Goal: Task Accomplishment & Management: Manage account settings

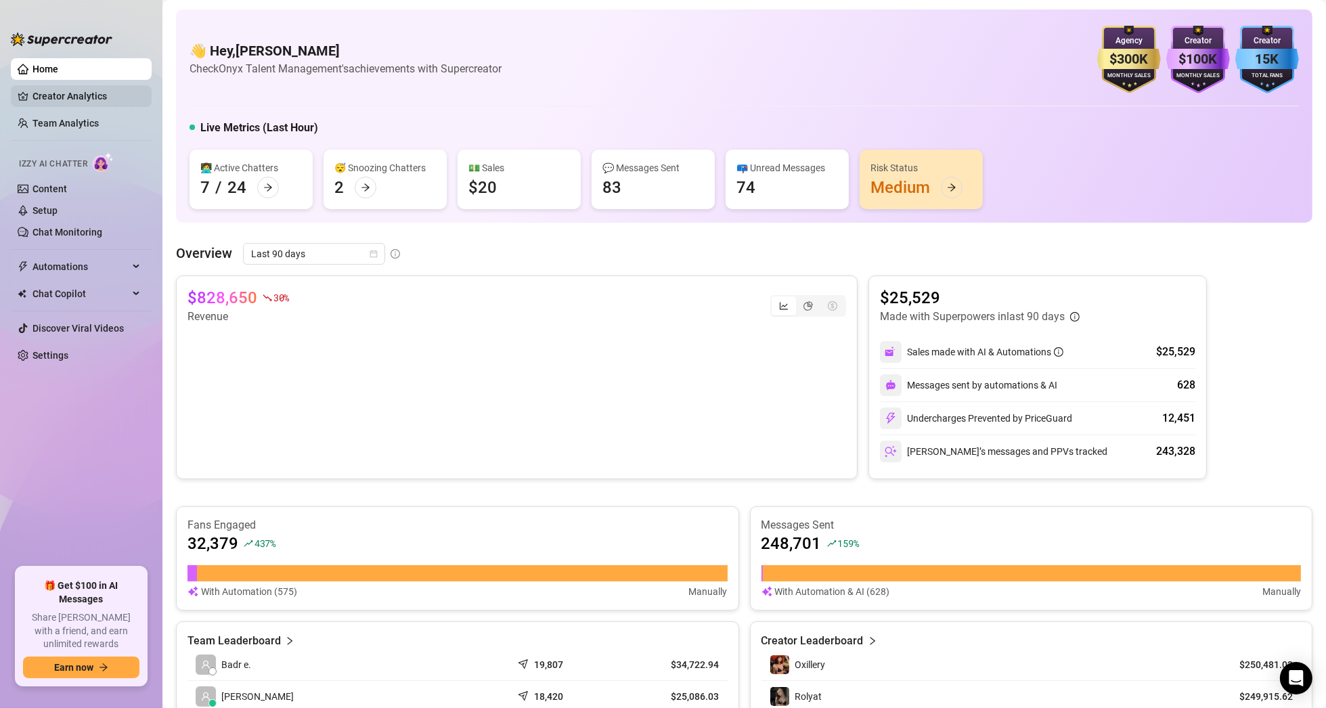
scroll to position [203, 0]
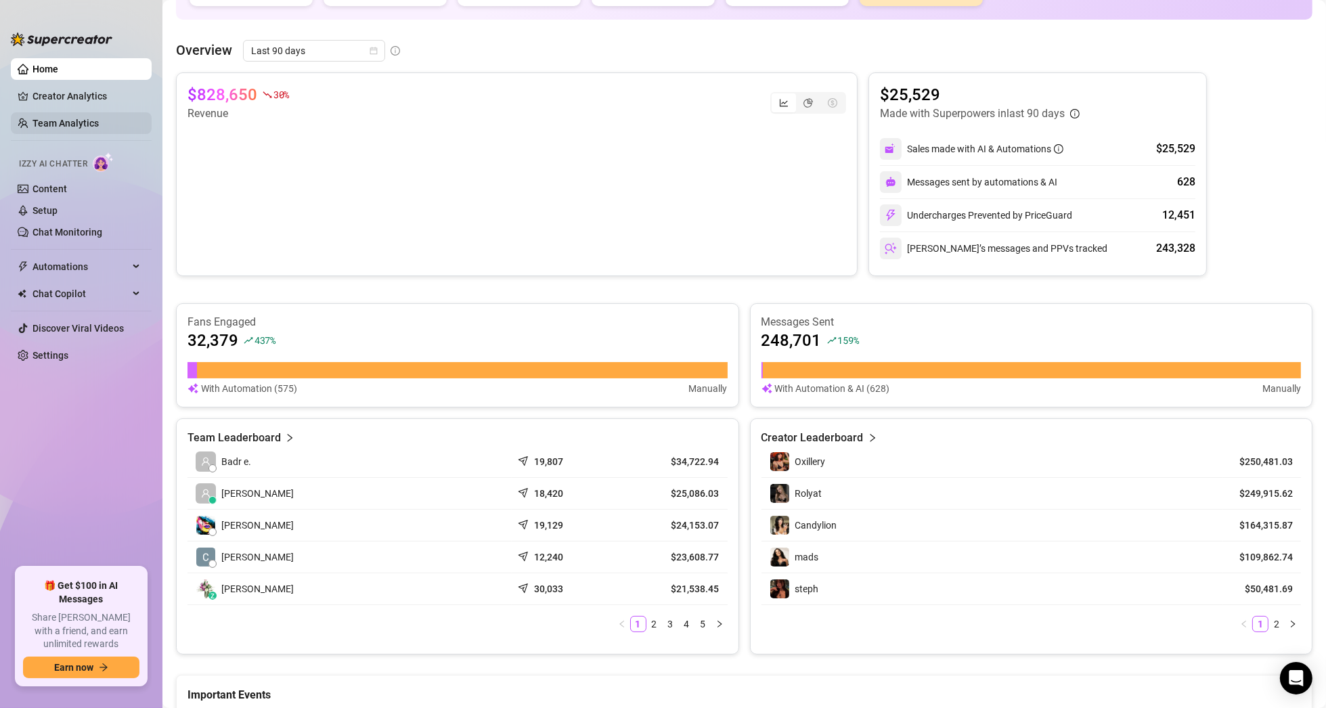
click at [68, 120] on link "Team Analytics" at bounding box center [65, 123] width 66 height 11
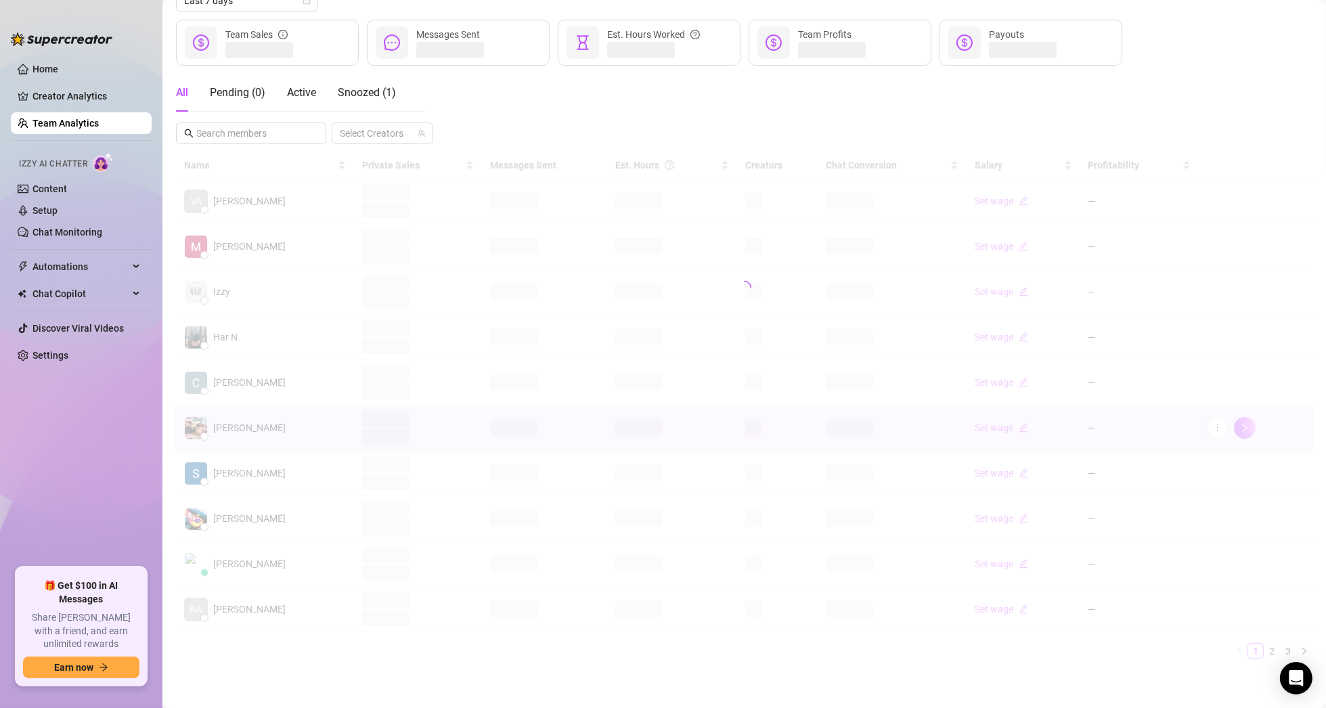
scroll to position [168, 0]
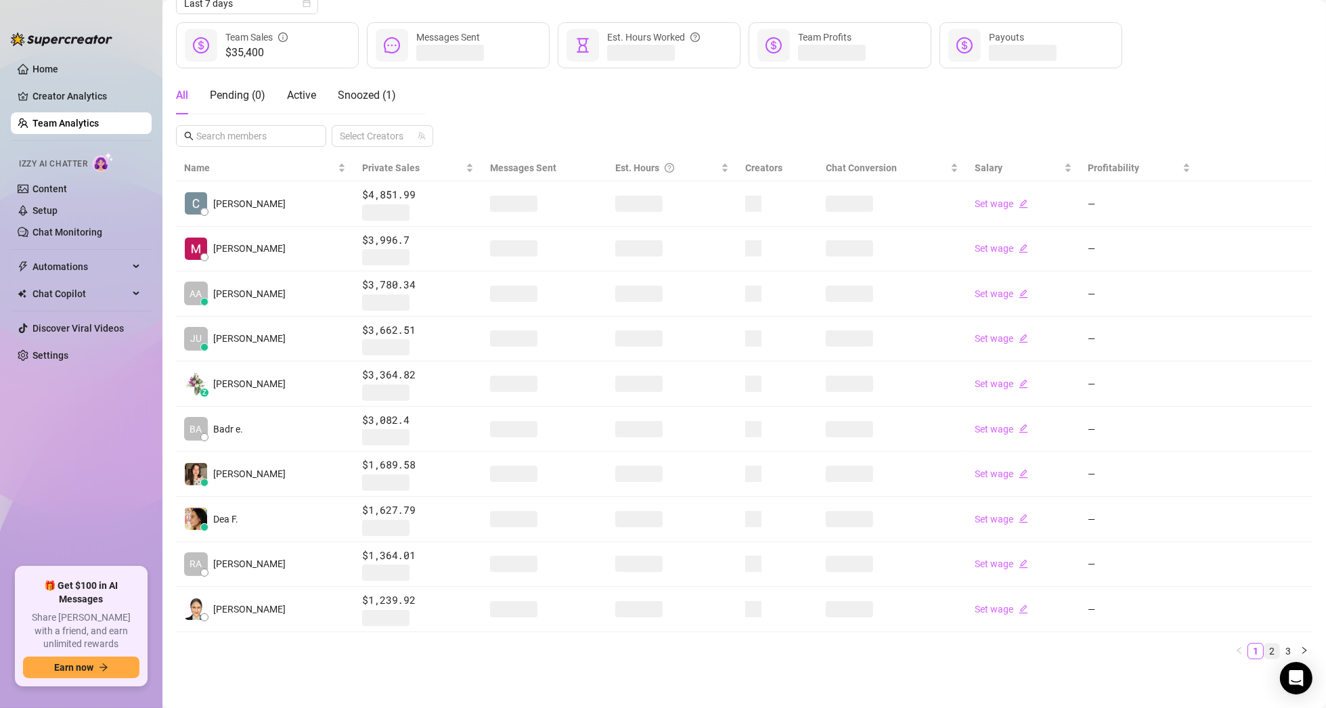
click at [1264, 646] on link "2" at bounding box center [1271, 651] width 15 height 15
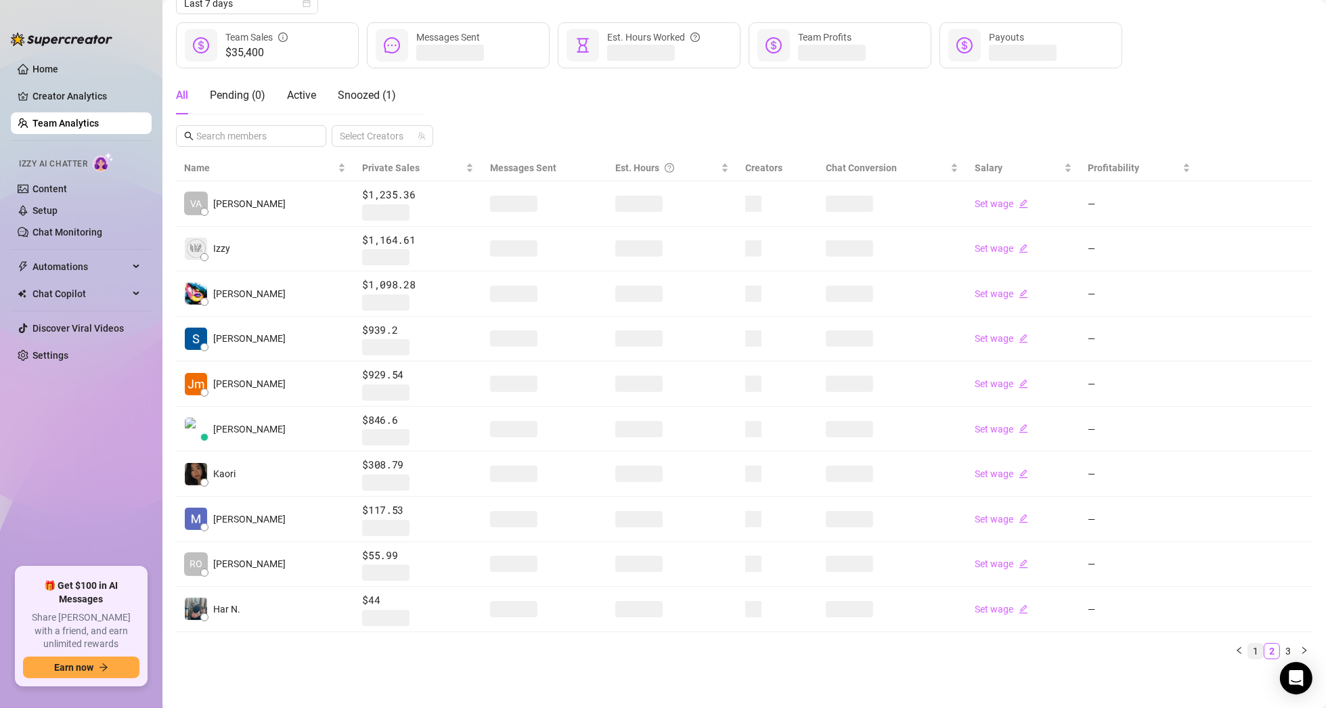
click at [1248, 648] on link "1" at bounding box center [1255, 651] width 15 height 15
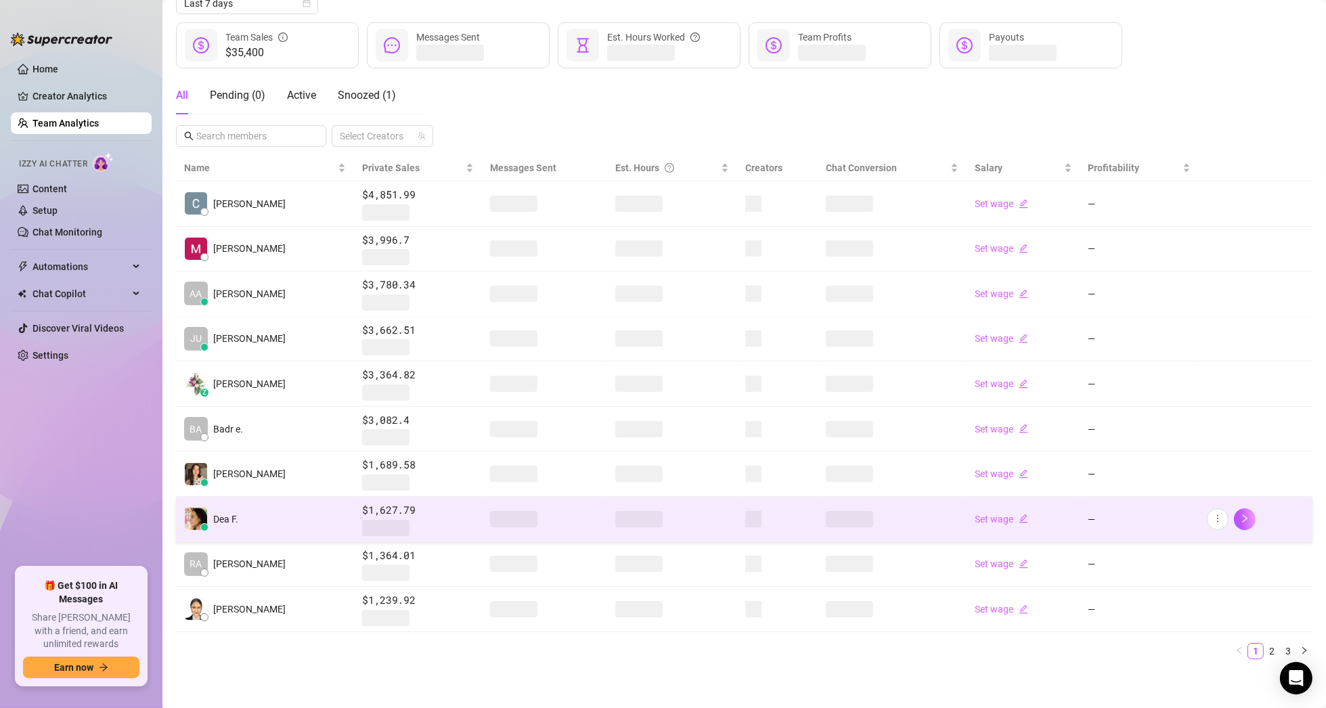
click at [281, 522] on td "Dea F." at bounding box center [265, 519] width 178 height 45
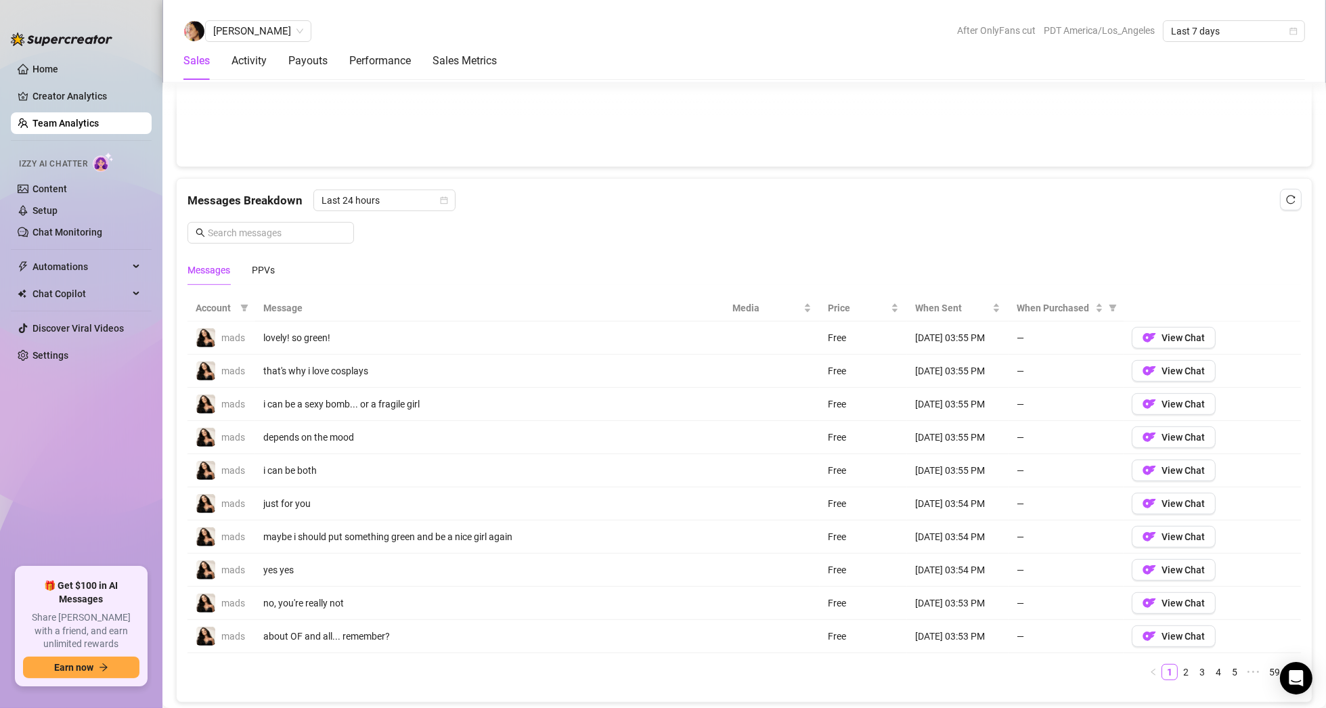
scroll to position [990, 0]
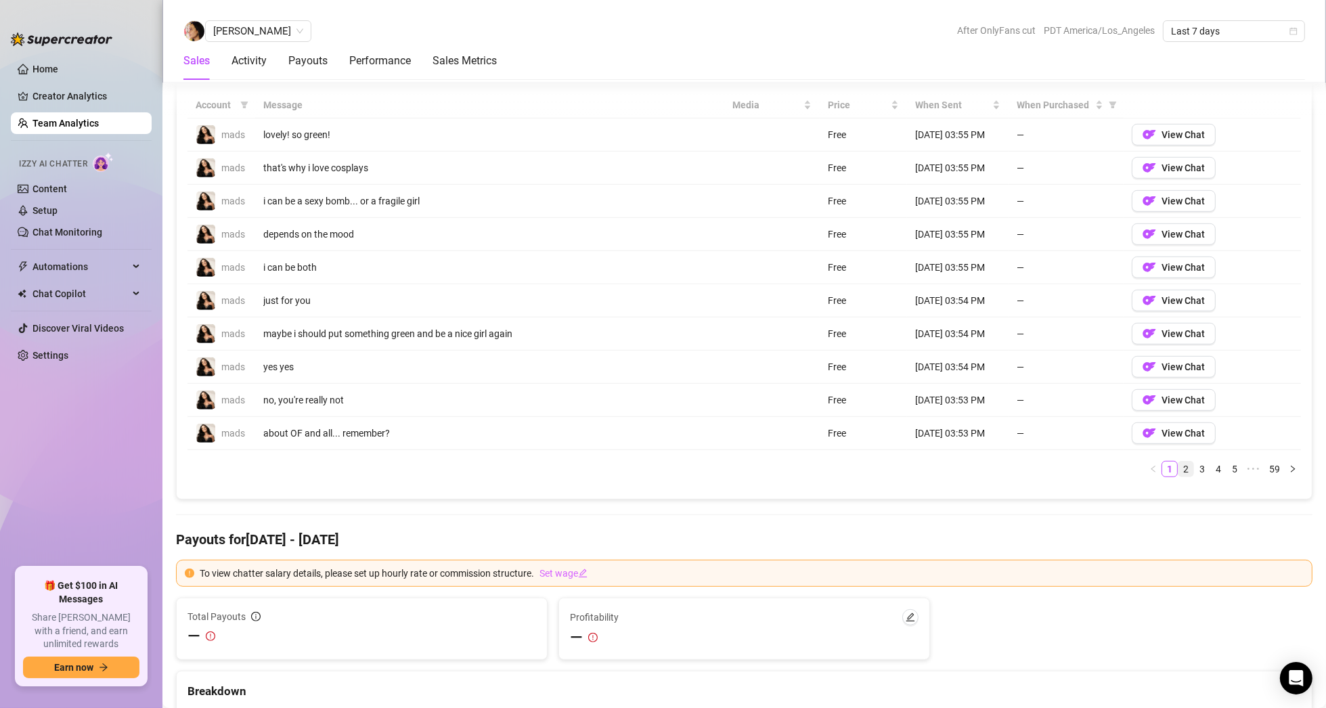
click at [1179, 466] on link "2" at bounding box center [1185, 469] width 15 height 15
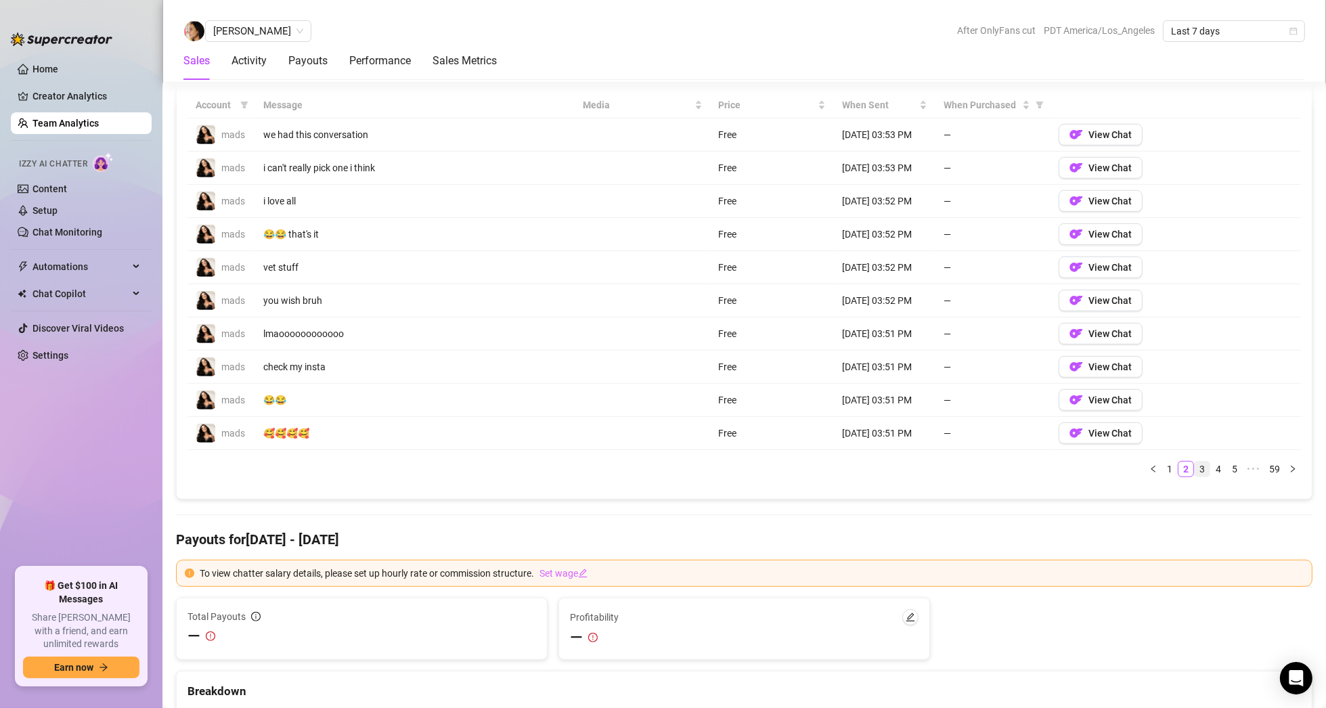
click at [1195, 465] on link "3" at bounding box center [1202, 469] width 15 height 15
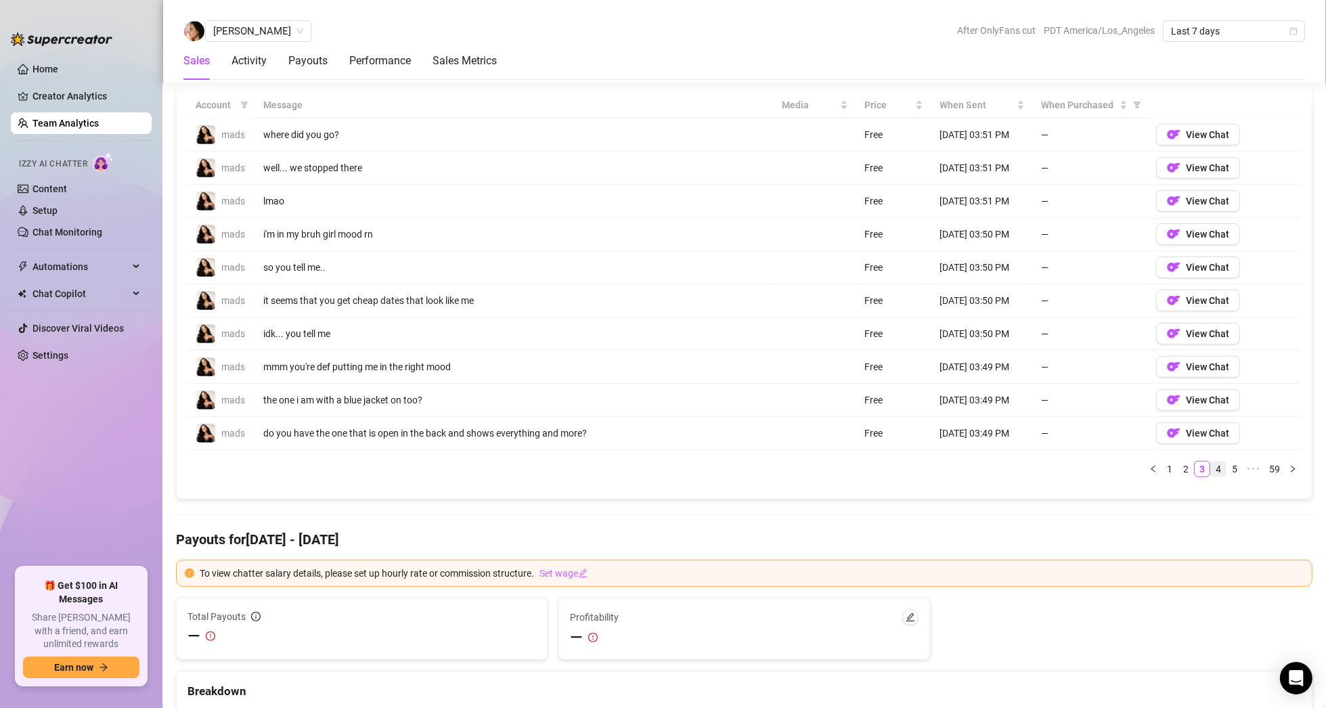
click at [1211, 466] on link "4" at bounding box center [1218, 469] width 15 height 15
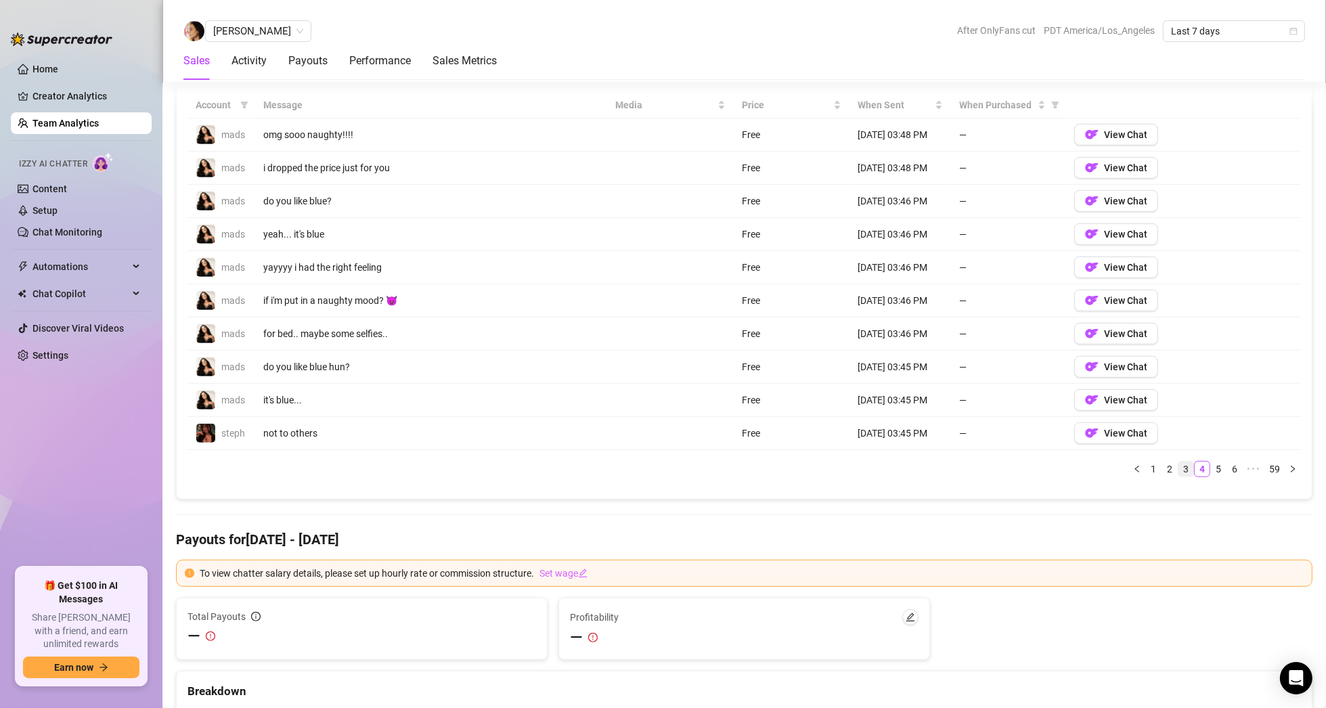
click at [1180, 464] on link "3" at bounding box center [1185, 469] width 15 height 15
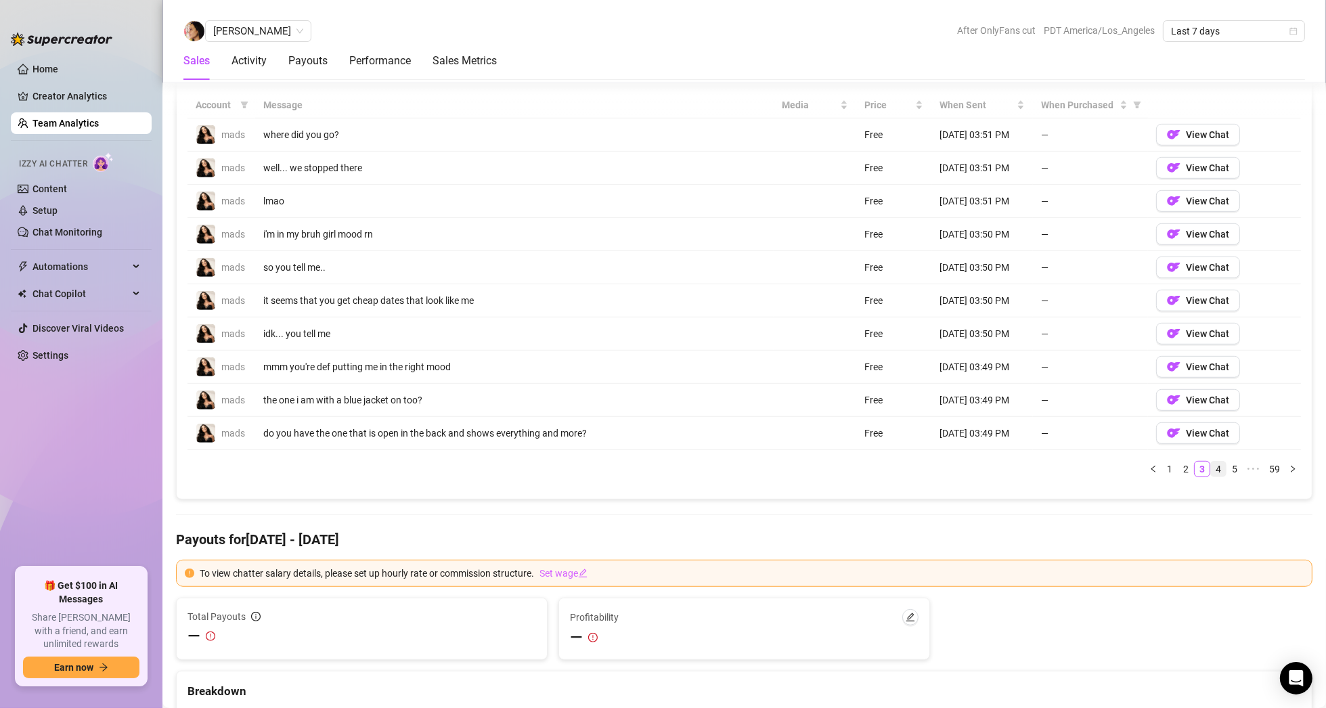
click at [1211, 463] on link "4" at bounding box center [1218, 469] width 15 height 15
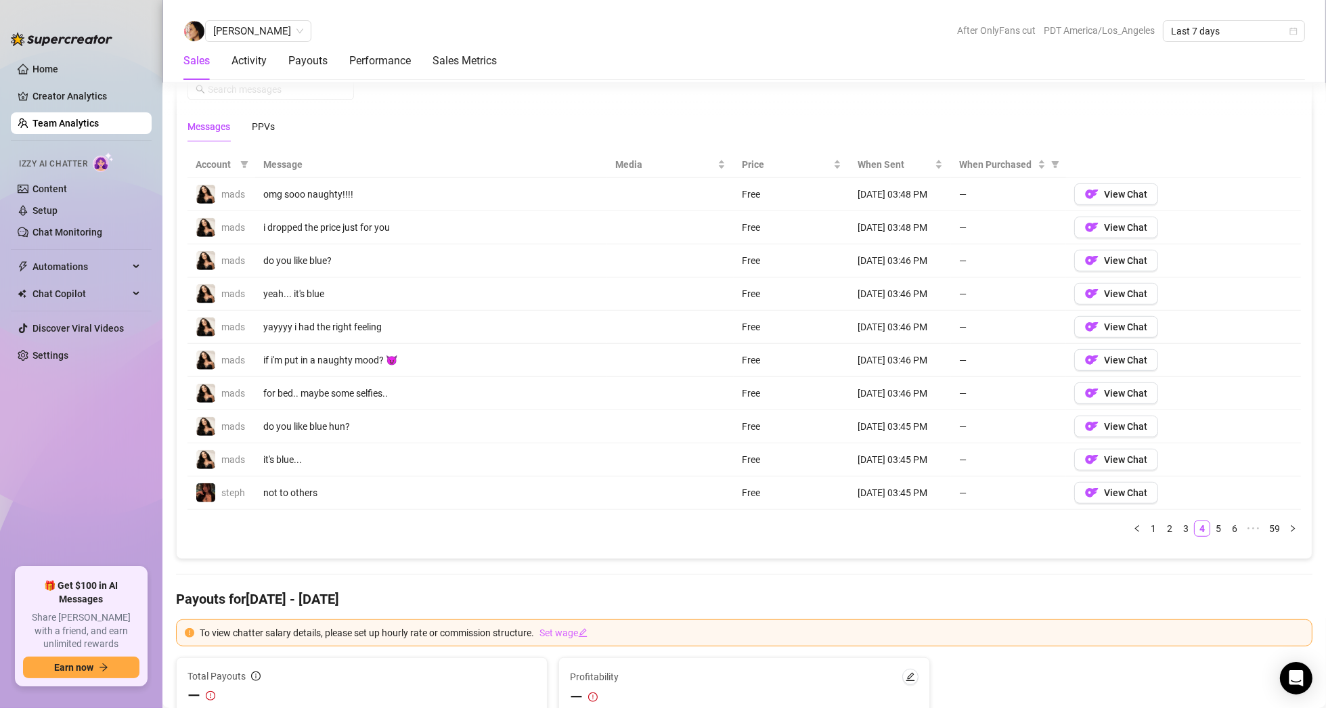
scroll to position [922, 0]
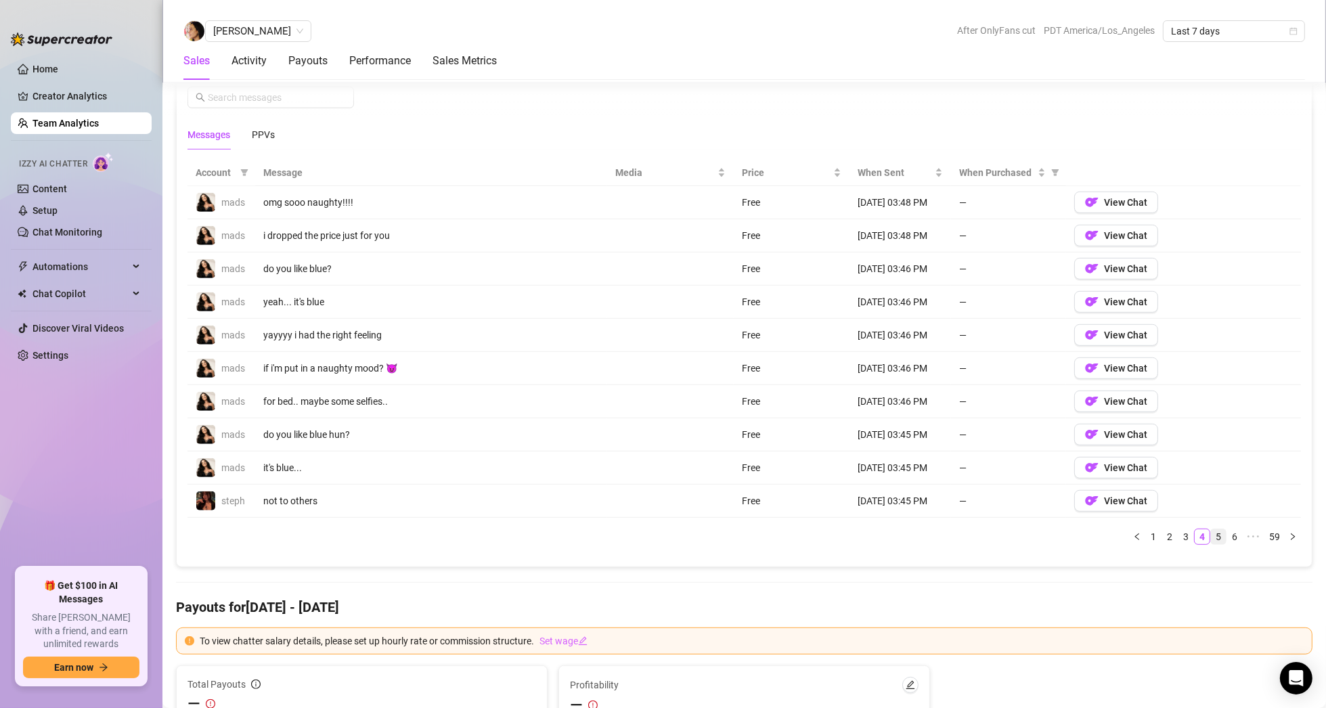
click at [1211, 530] on link "5" at bounding box center [1218, 536] width 15 height 15
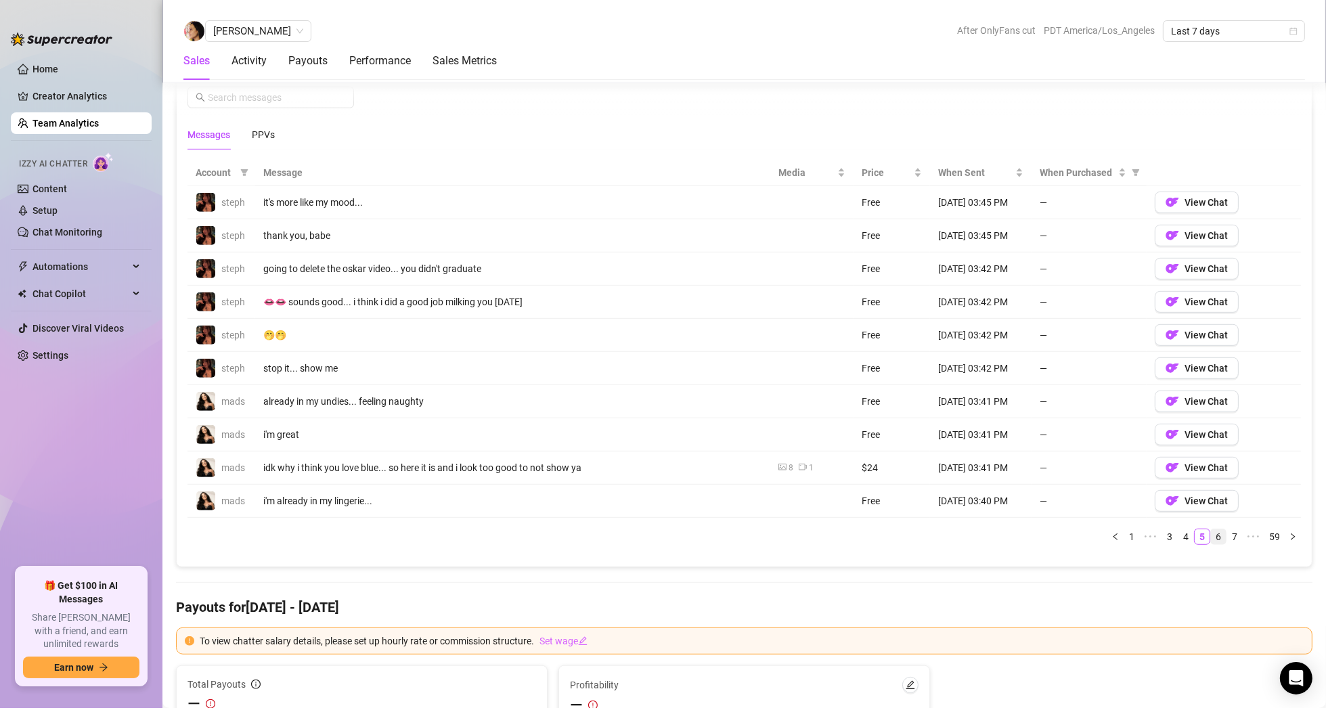
click at [1211, 533] on link "6" at bounding box center [1218, 536] width 15 height 15
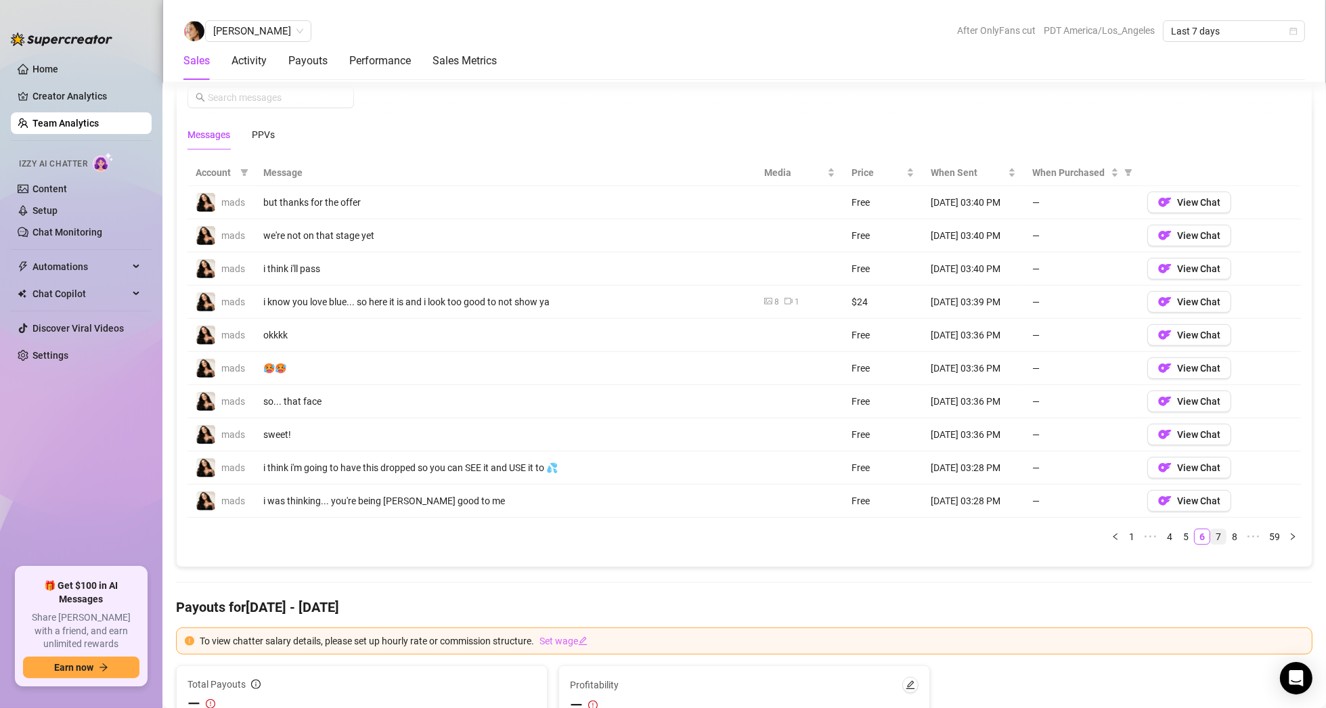
click at [1211, 531] on link "7" at bounding box center [1218, 536] width 15 height 15
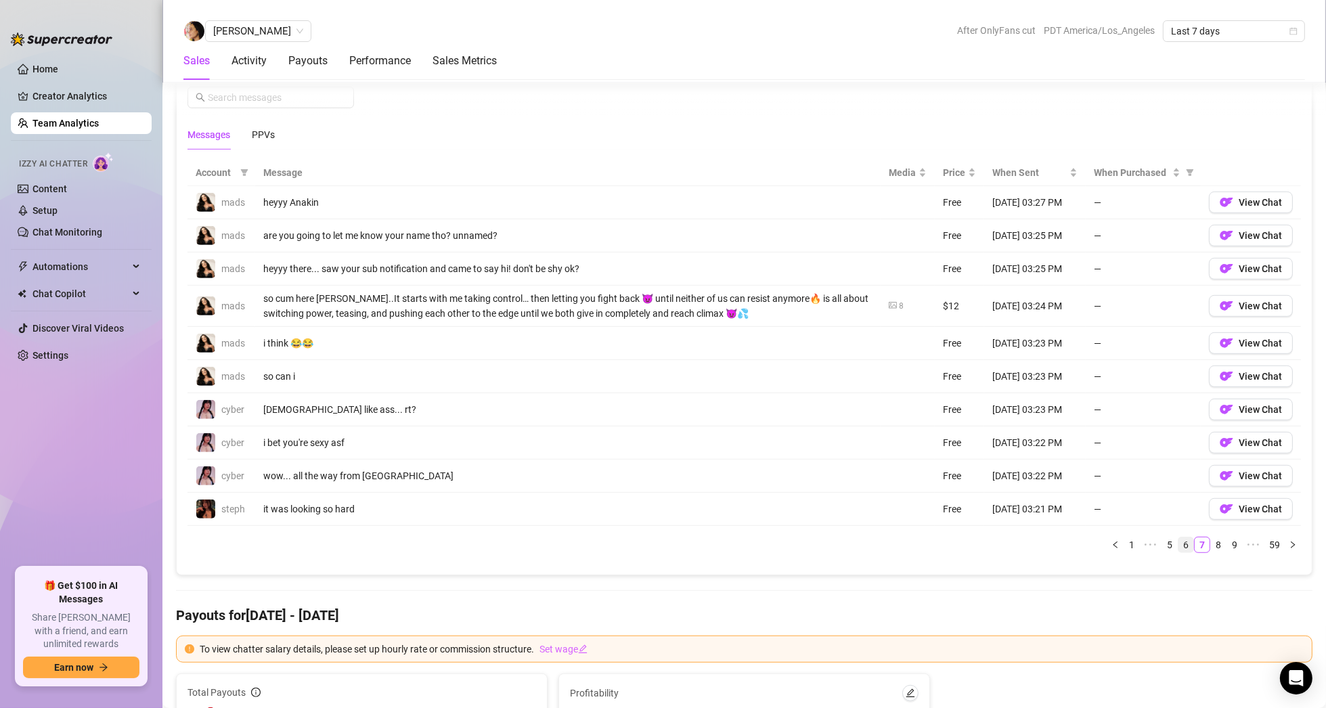
click at [1182, 538] on link "6" at bounding box center [1185, 544] width 15 height 15
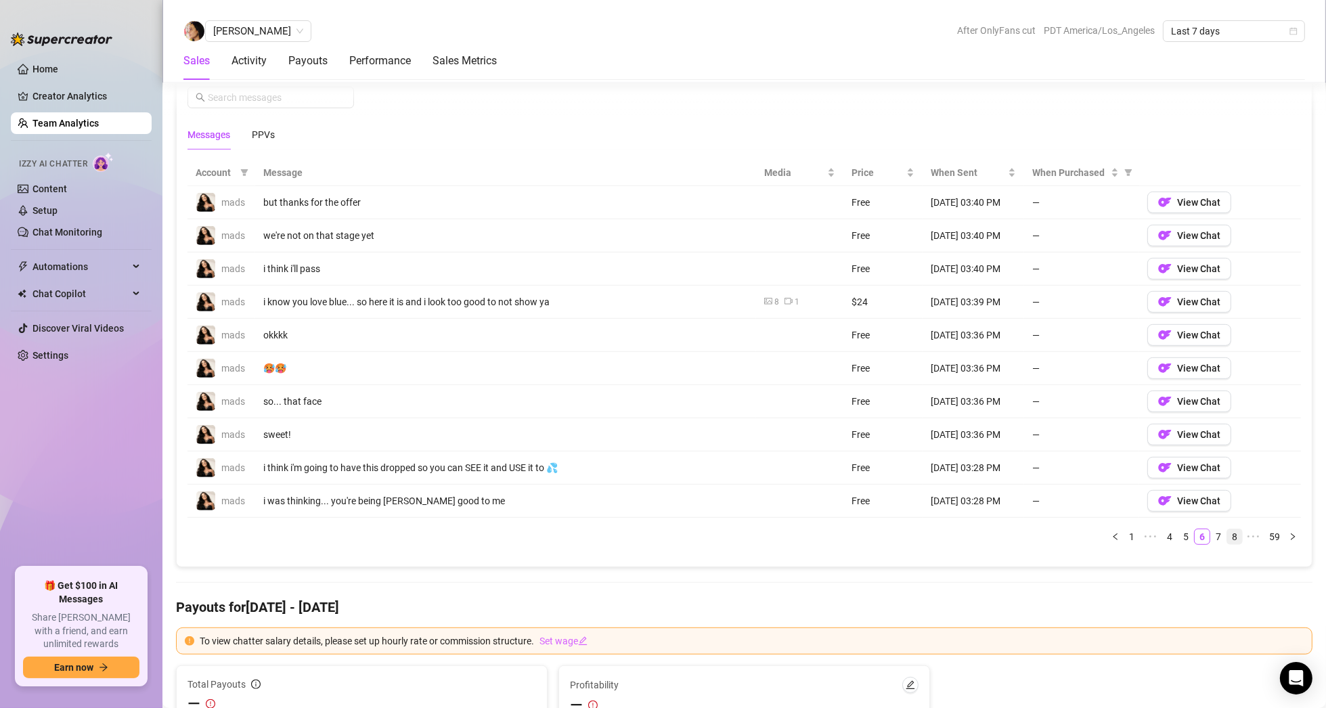
click at [1227, 535] on link "8" at bounding box center [1234, 536] width 15 height 15
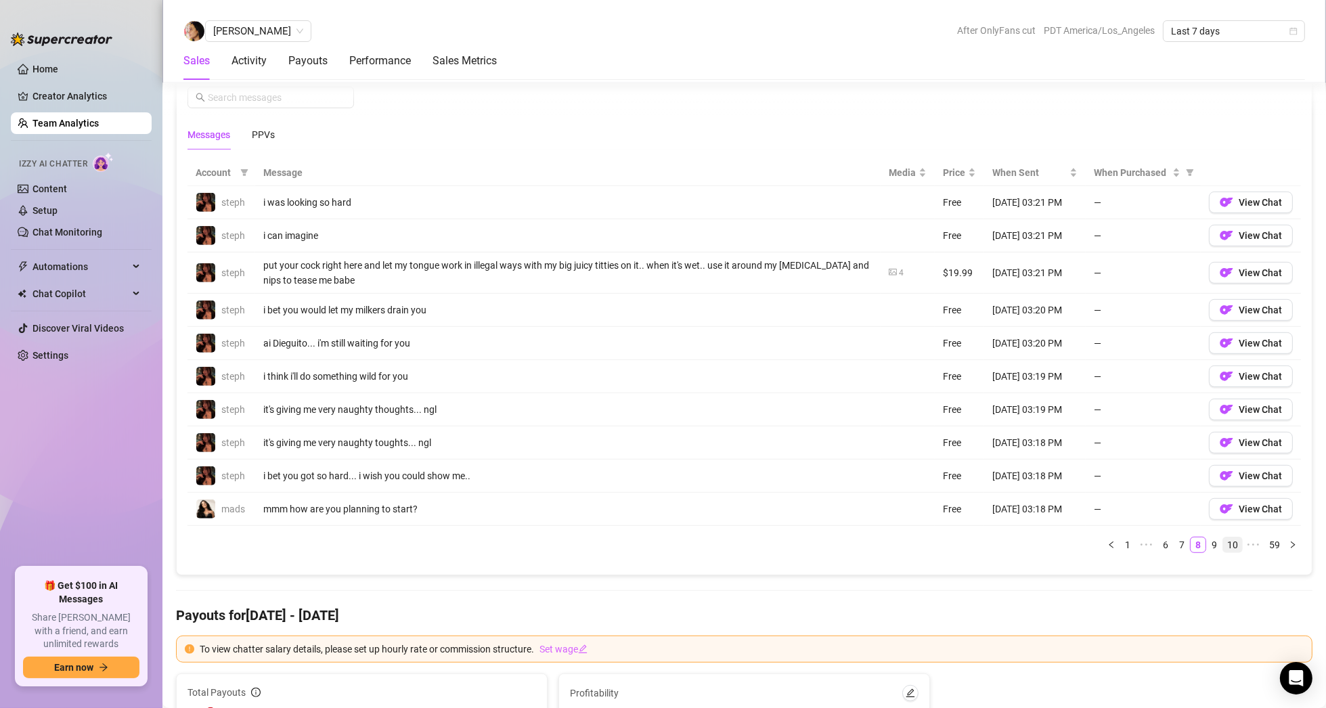
click at [1224, 537] on link "10" at bounding box center [1232, 544] width 19 height 15
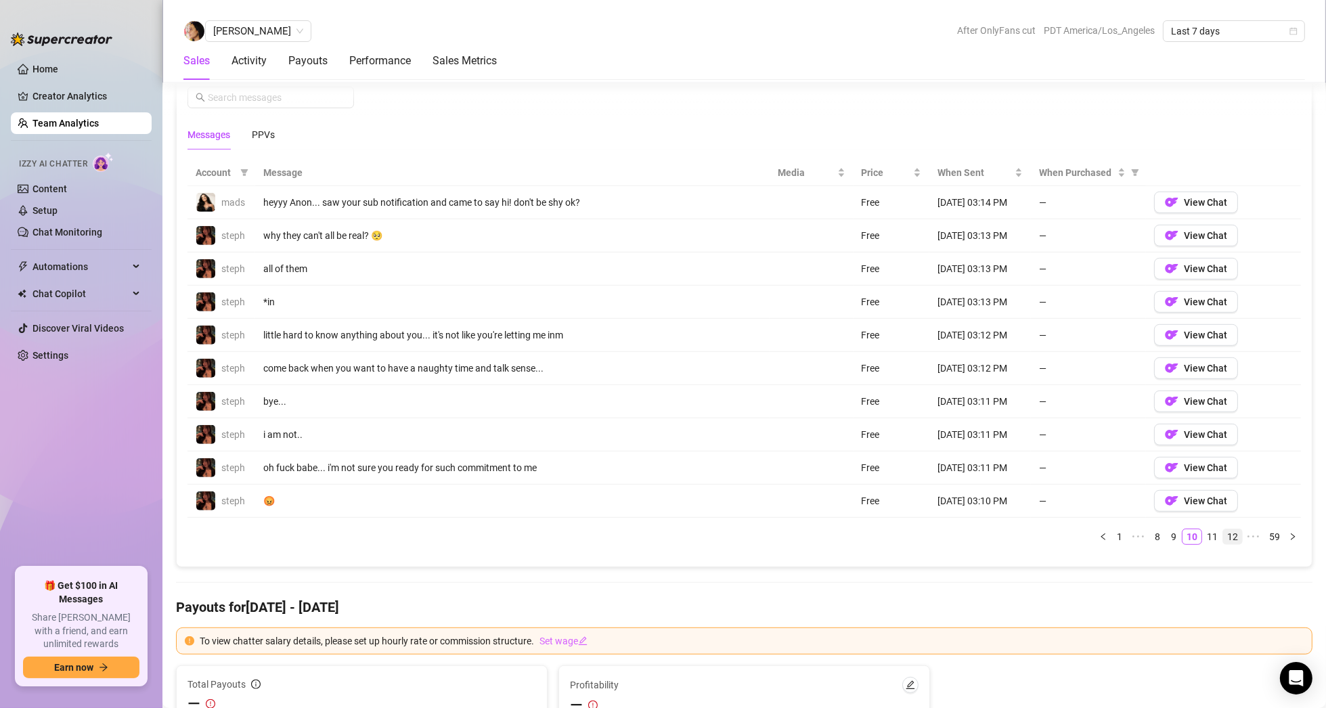
click at [1224, 536] on link "12" at bounding box center [1232, 536] width 19 height 15
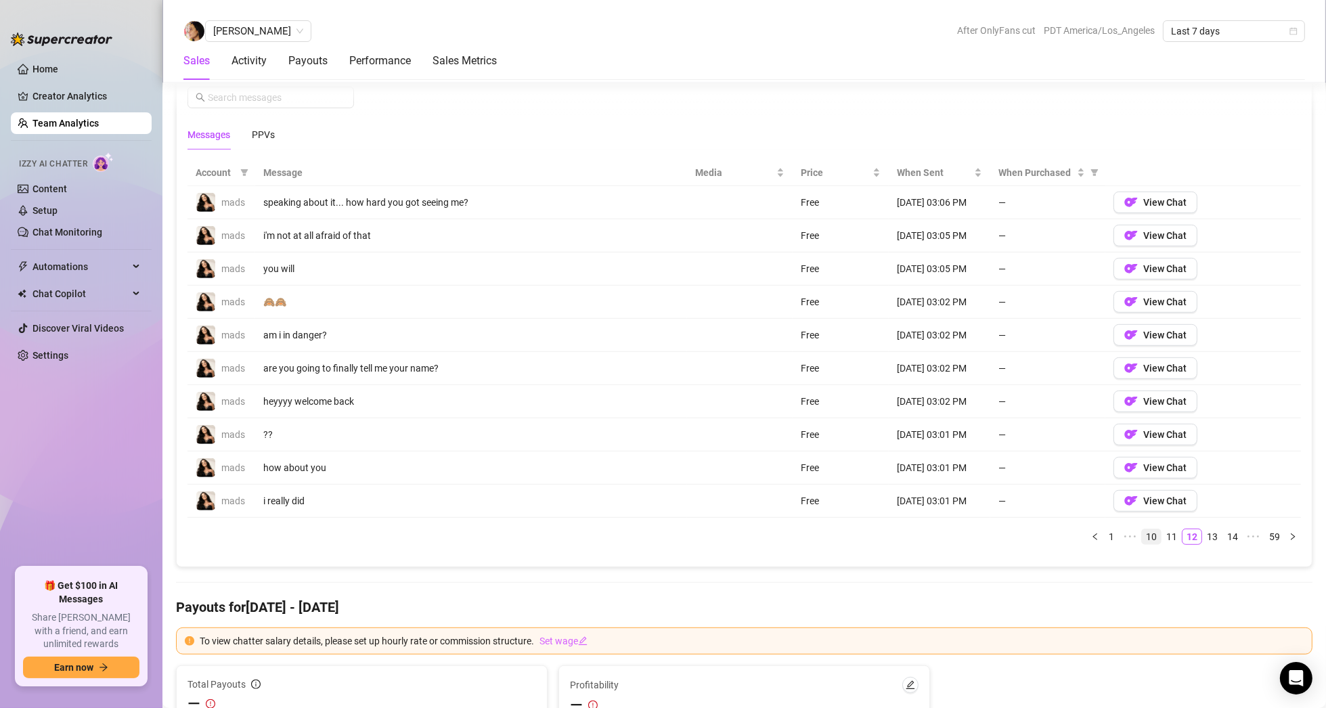
click at [1147, 534] on link "10" at bounding box center [1151, 536] width 19 height 15
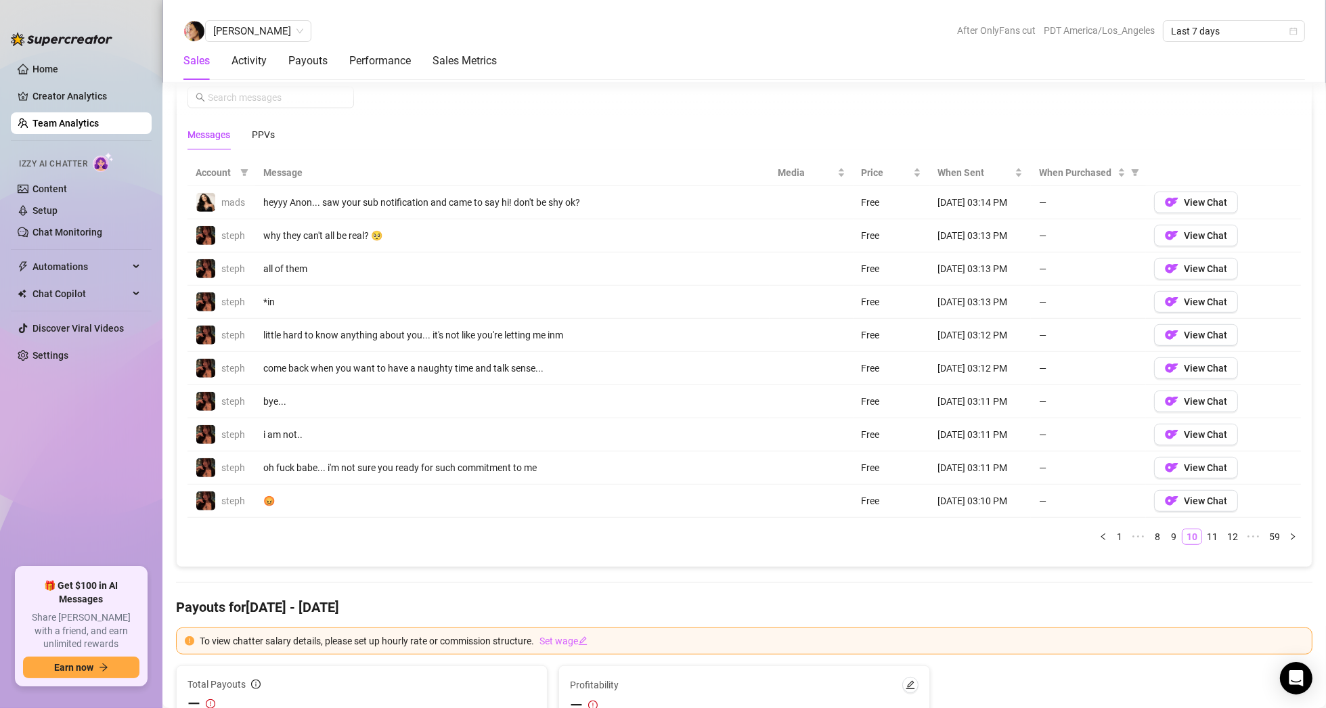
click at [1150, 534] on link "8" at bounding box center [1157, 536] width 15 height 15
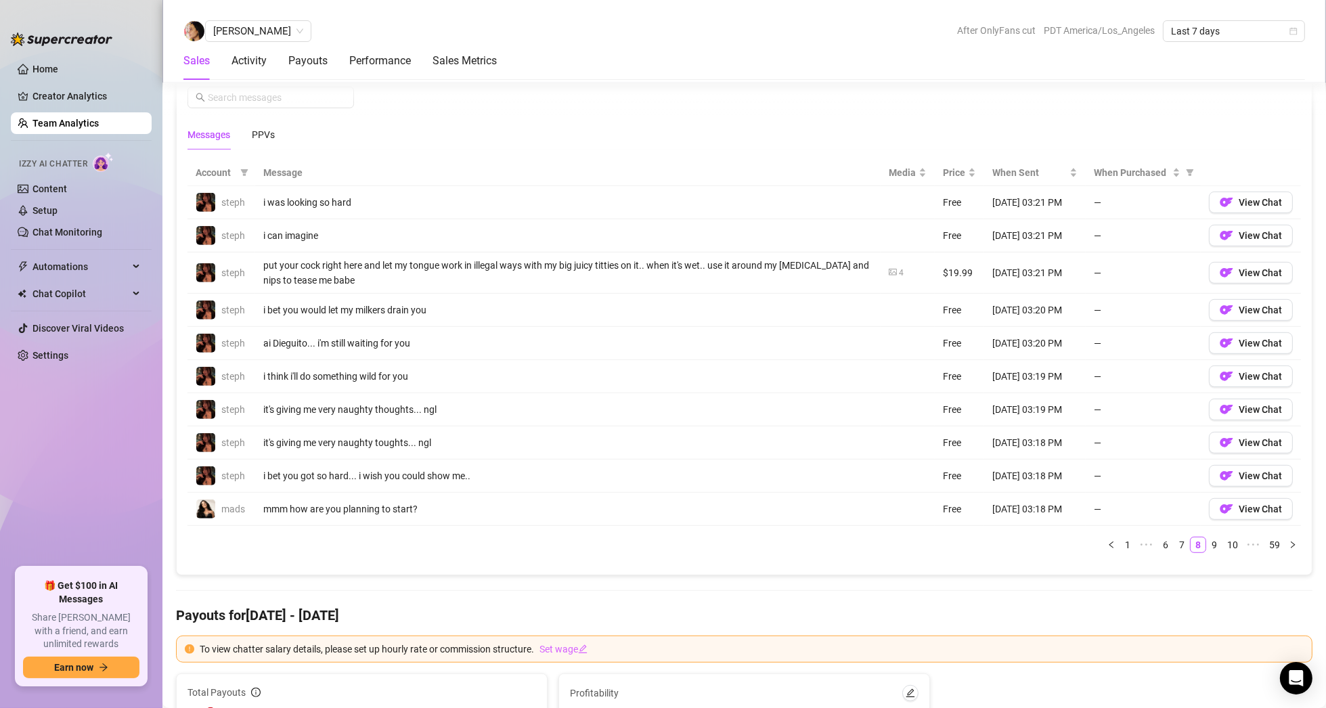
click at [90, 123] on link "Team Analytics" at bounding box center [65, 123] width 66 height 11
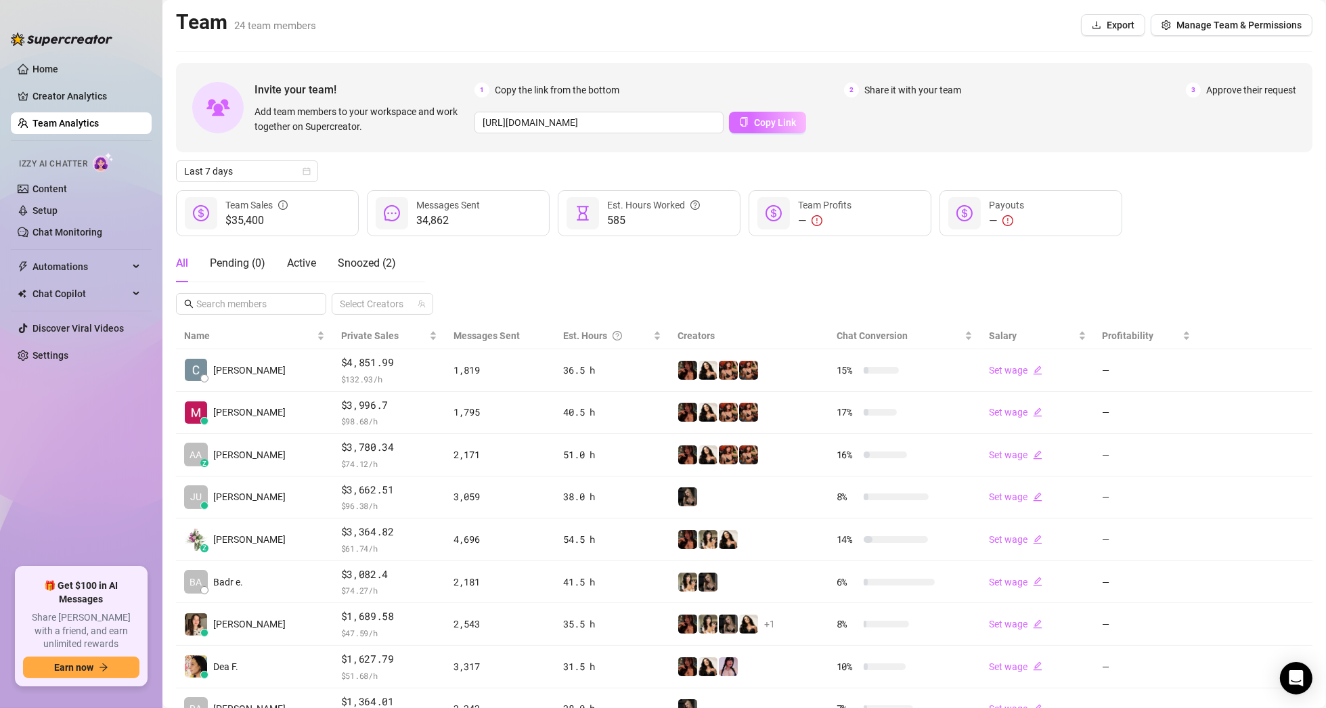
click at [741, 125] on icon "copy" at bounding box center [743, 121] width 7 height 9
click at [238, 260] on div "Pending ( 0 )" at bounding box center [237, 263] width 55 height 16
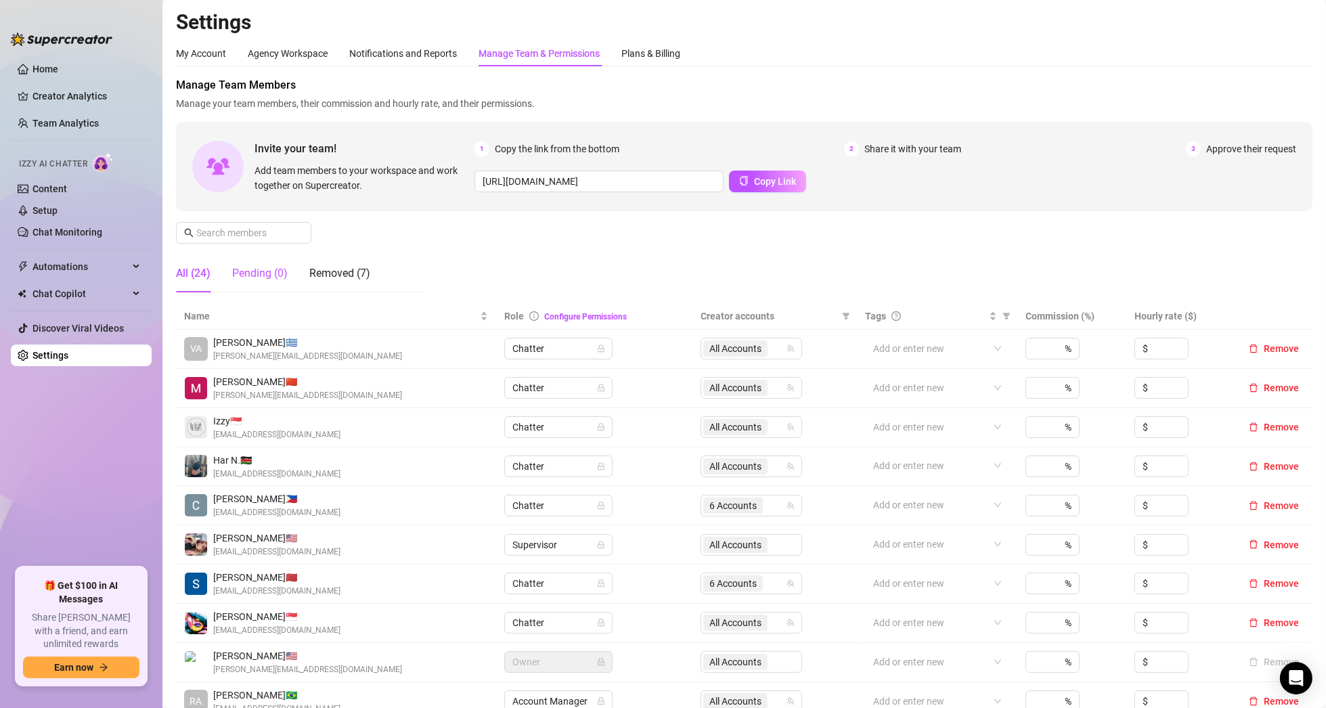
click at [256, 269] on div "Pending (0)" at bounding box center [259, 273] width 55 height 16
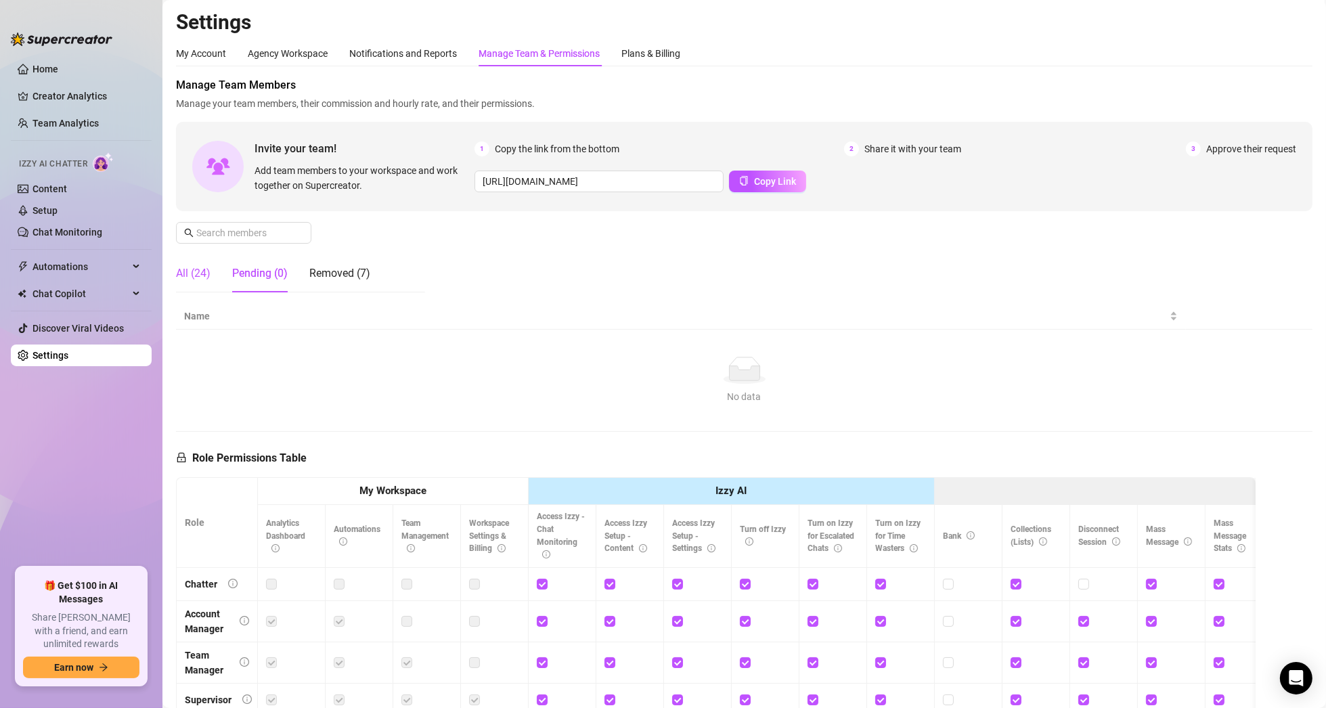
click at [196, 270] on div "All (24)" at bounding box center [193, 273] width 35 height 16
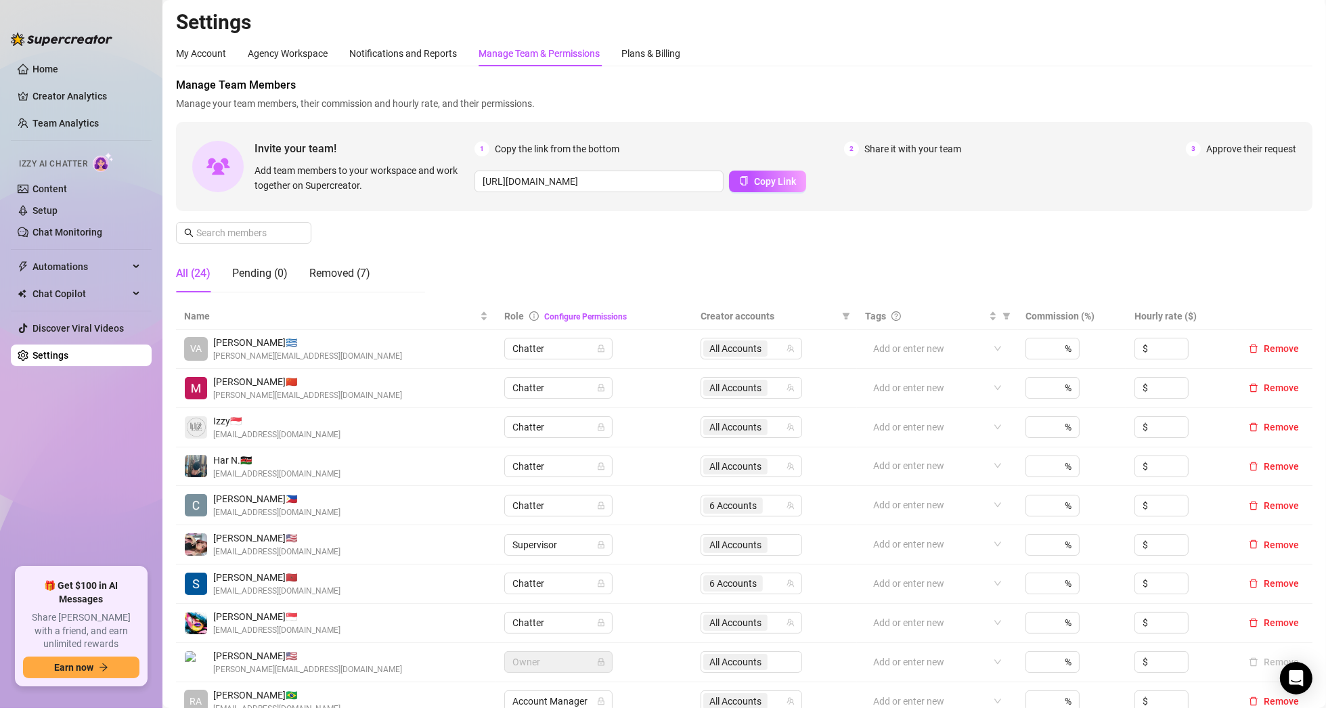
click at [371, 247] on div "Manage Team Members Manage your team members, their commission and hourly rate,…" at bounding box center [744, 190] width 1136 height 226
click at [259, 268] on div "Pending (0)" at bounding box center [259, 273] width 55 height 16
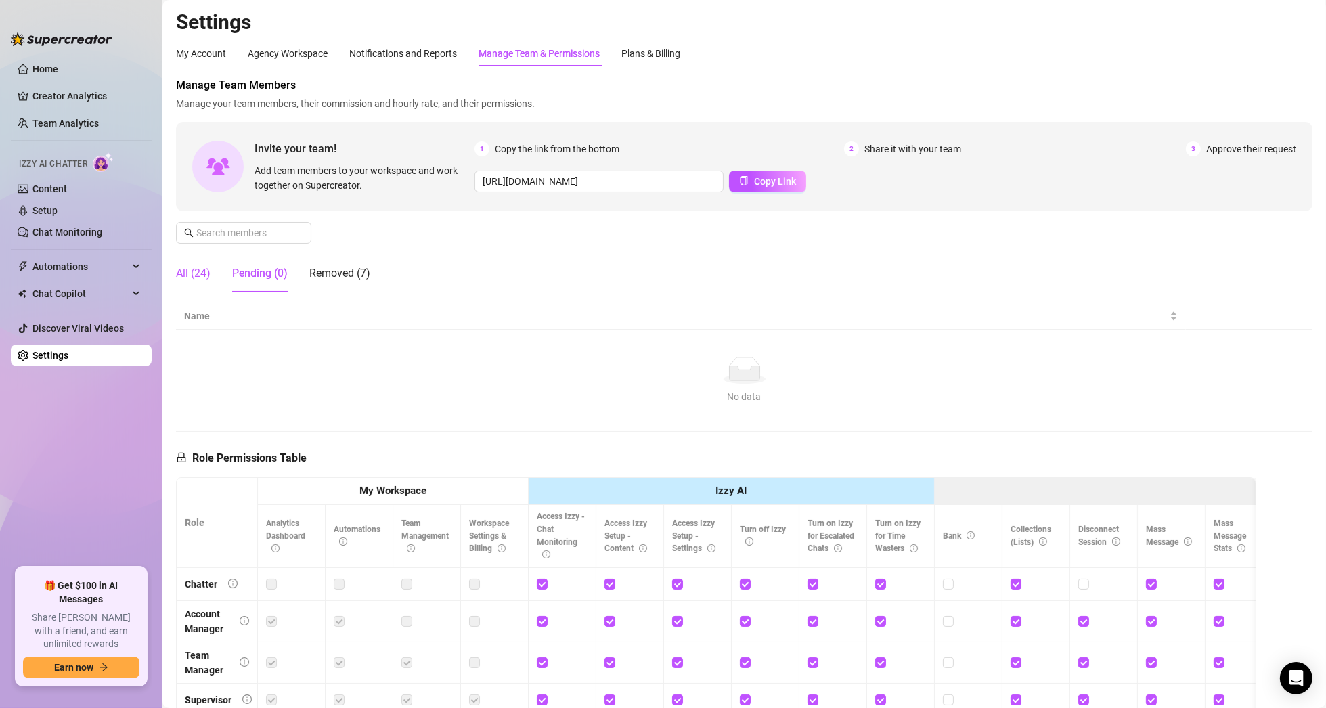
click at [187, 280] on div "All (24)" at bounding box center [193, 273] width 35 height 16
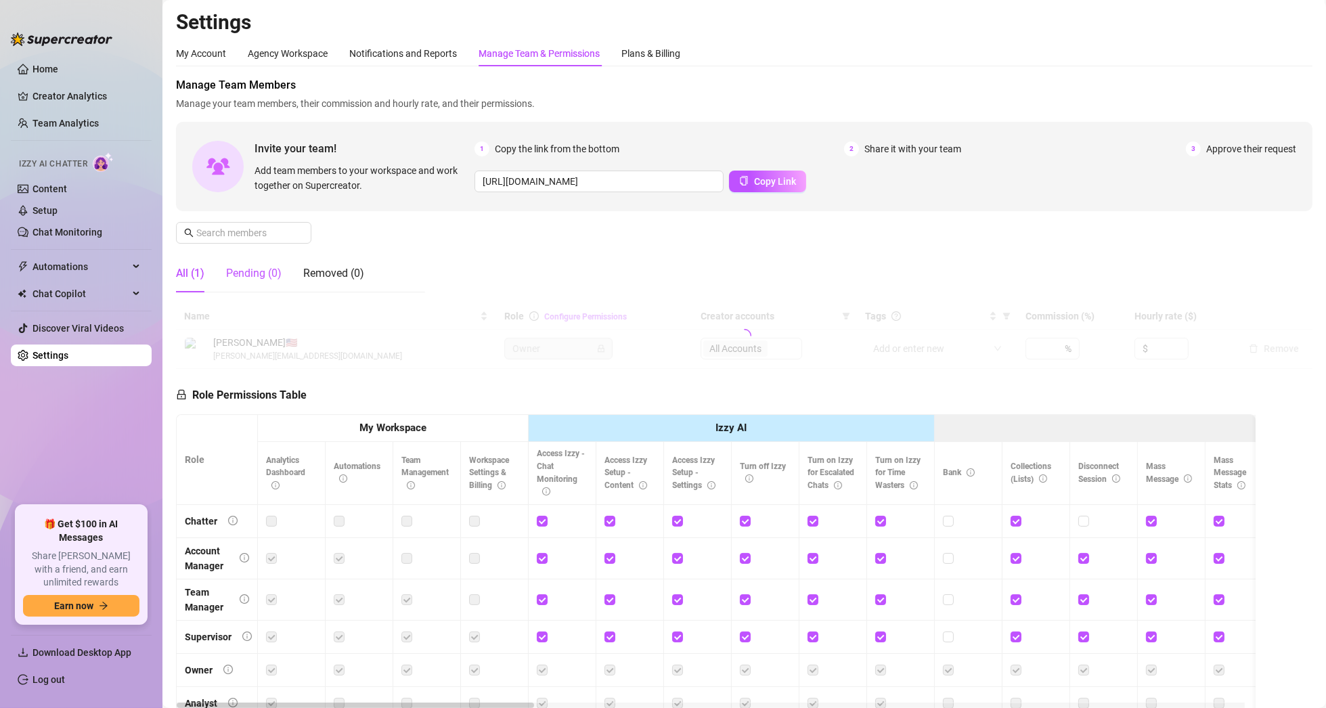
click at [267, 280] on div "Pending (0)" at bounding box center [253, 273] width 55 height 16
click at [261, 271] on div "Pending (1)" at bounding box center [259, 273] width 55 height 16
click at [1254, 353] on span "Approve" at bounding box center [1272, 348] width 36 height 11
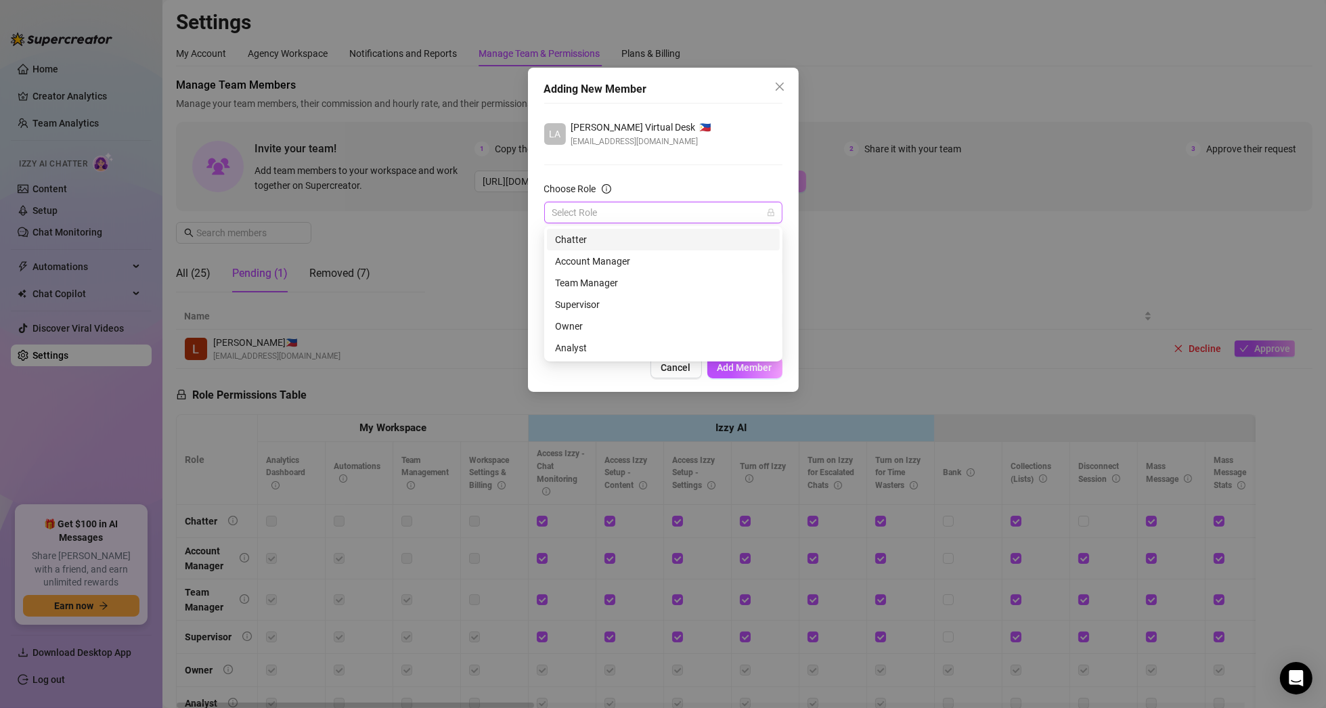
click at [631, 204] on input "Choose Role" at bounding box center [657, 212] width 210 height 20
click at [603, 244] on div "Chatter" at bounding box center [663, 239] width 217 height 15
click at [621, 272] on div at bounding box center [656, 266] width 219 height 19
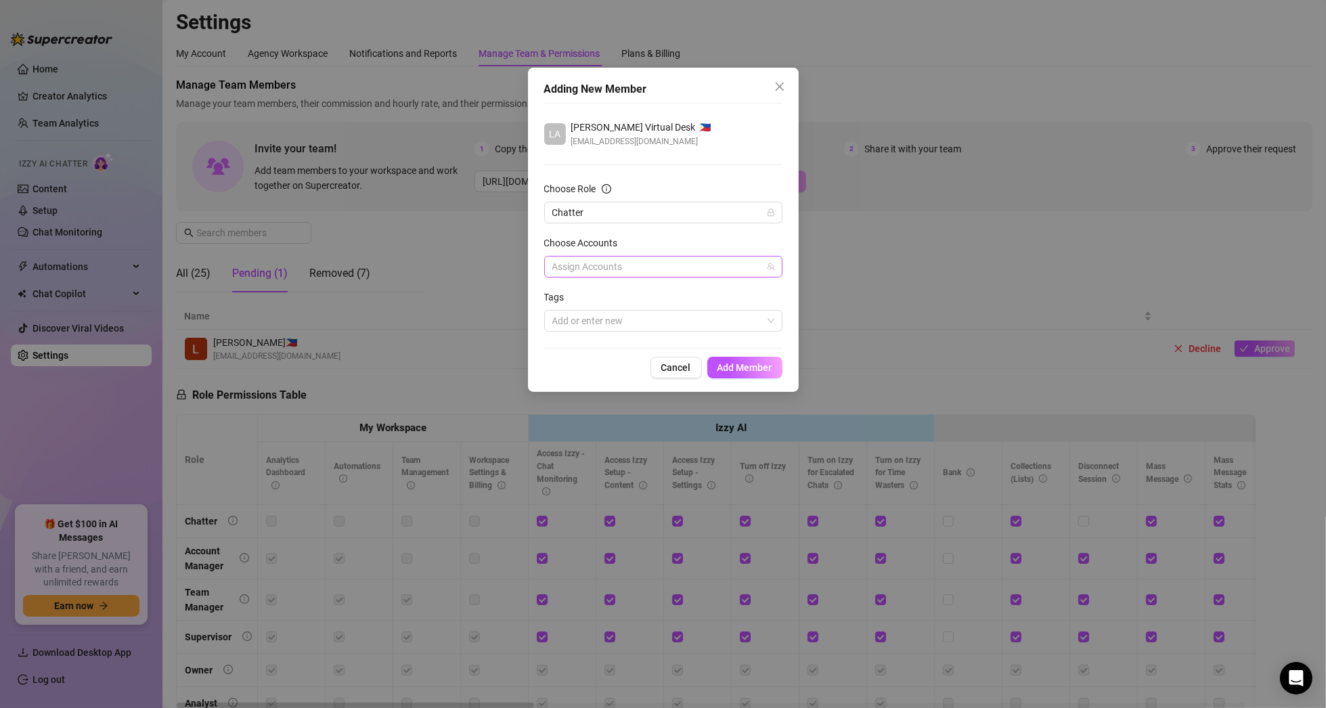
click at [612, 272] on div at bounding box center [656, 266] width 219 height 19
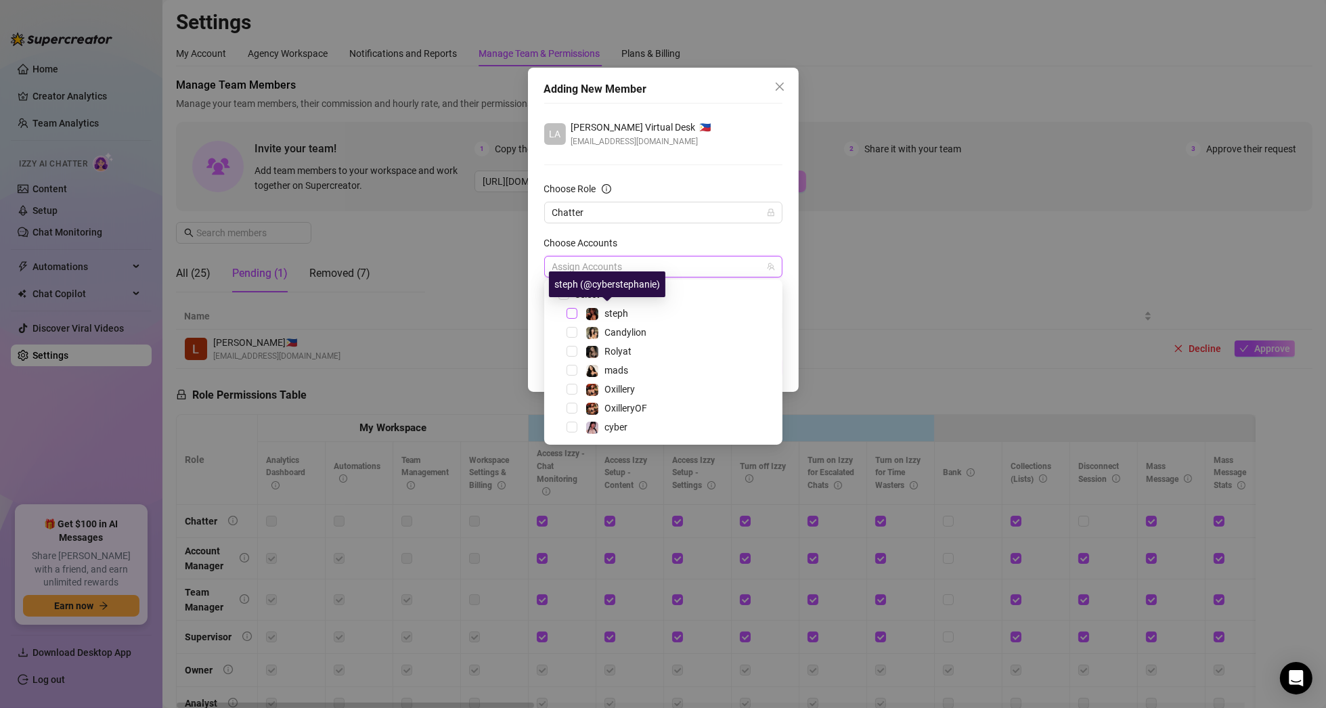
click at [573, 314] on span "Select tree node" at bounding box center [572, 313] width 11 height 11
click at [573, 368] on span "Select tree node" at bounding box center [572, 370] width 11 height 11
click at [571, 426] on span "Select tree node" at bounding box center [572, 427] width 11 height 11
click at [789, 246] on div "Adding New Member LA Laura Virtual Desk 🇵🇭 assistantlaura1@gmail.com Choose Rol…" at bounding box center [663, 230] width 271 height 324
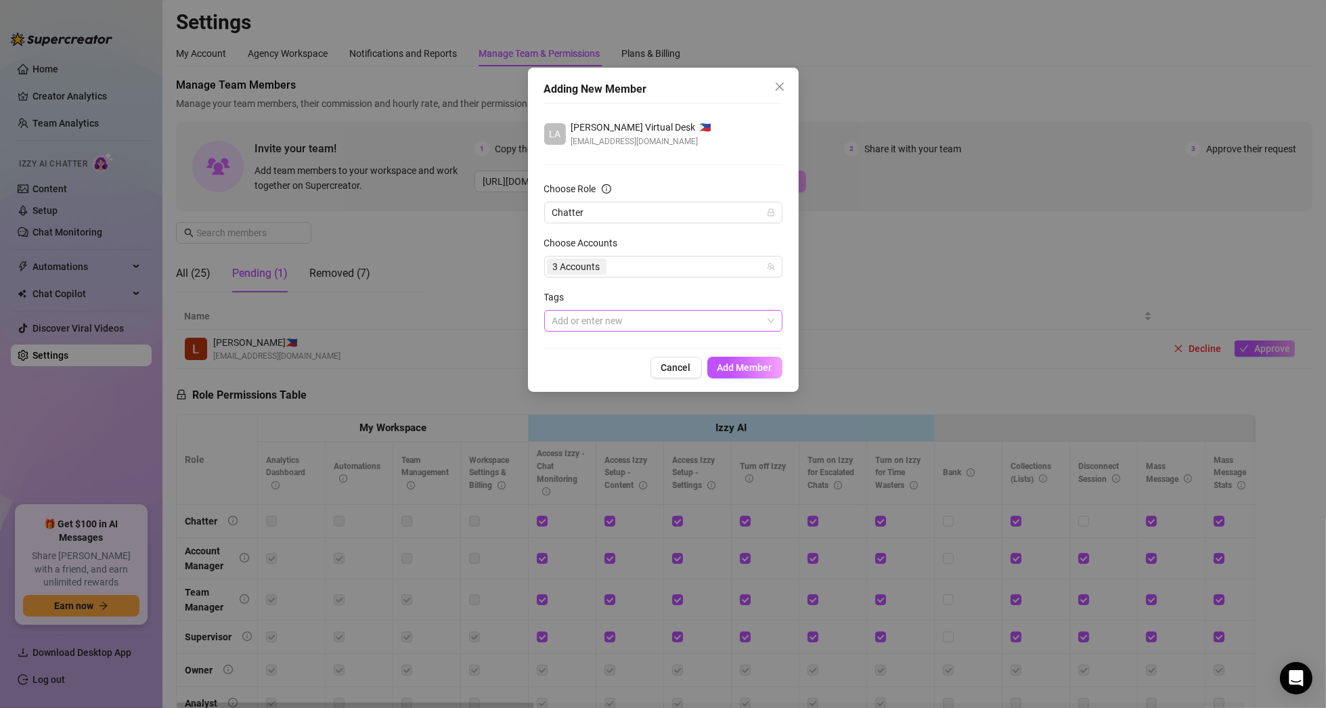
click at [634, 317] on div at bounding box center [656, 320] width 219 height 19
click at [669, 292] on div "Tags" at bounding box center [663, 300] width 238 height 20
click at [742, 368] on span "Add Member" at bounding box center [744, 367] width 55 height 11
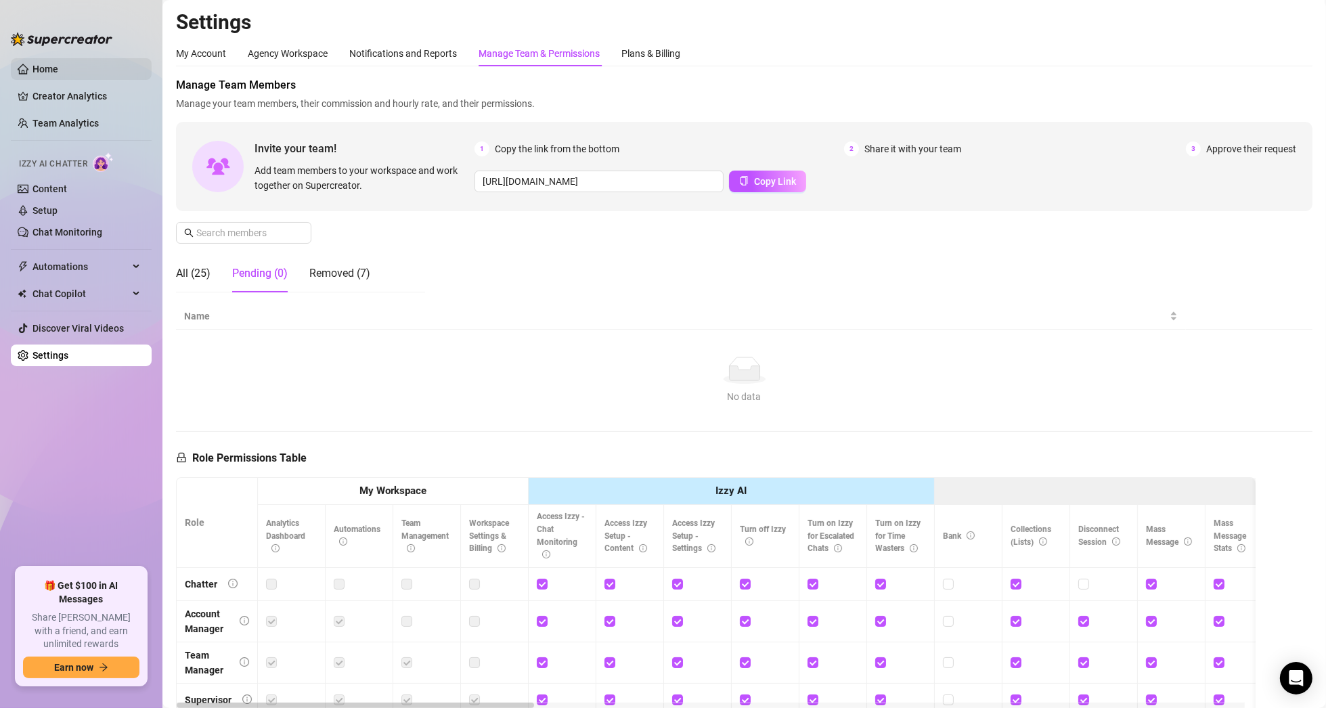
click at [53, 66] on link "Home" at bounding box center [45, 69] width 26 height 11
